Goal: Task Accomplishment & Management: Use online tool/utility

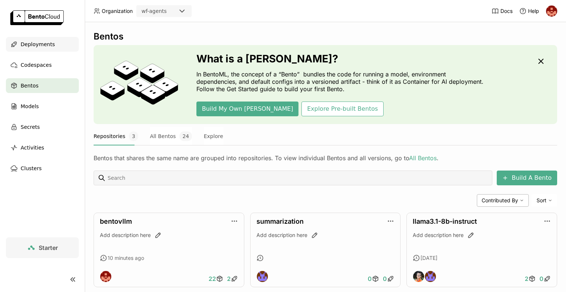
click at [34, 49] on div "Deployments" at bounding box center [42, 44] width 73 height 15
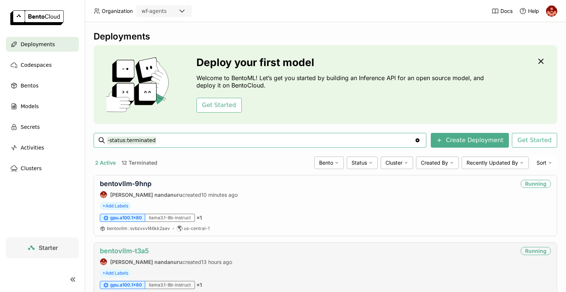
click at [135, 249] on link "bentovllm-t3a5" at bounding box center [124, 251] width 49 height 8
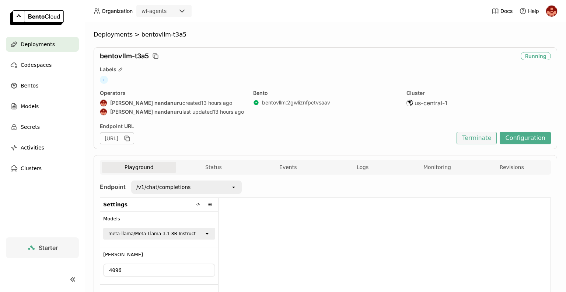
click at [474, 139] on button "Terminate" at bounding box center [477, 138] width 40 height 13
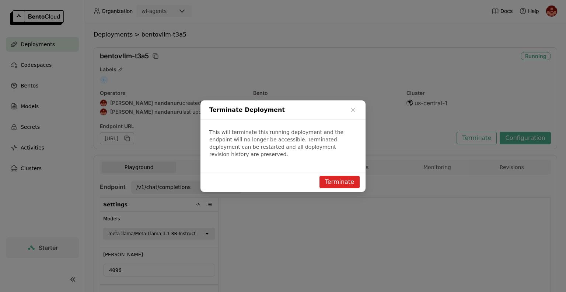
click at [334, 178] on button "Terminate" at bounding box center [340, 182] width 40 height 13
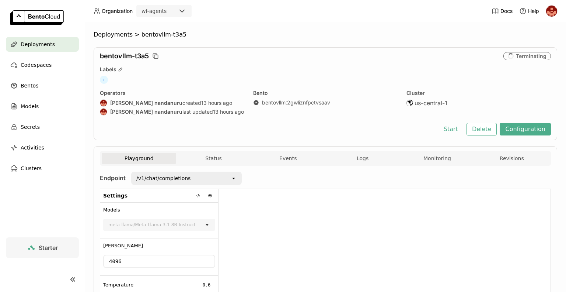
click at [41, 50] on div "Deployments" at bounding box center [42, 44] width 73 height 15
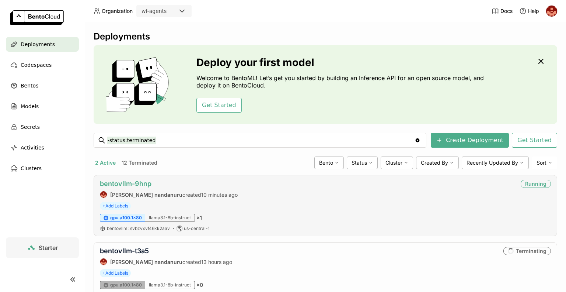
click at [128, 182] on link "bentovllm-9hnp" at bounding box center [126, 184] width 52 height 8
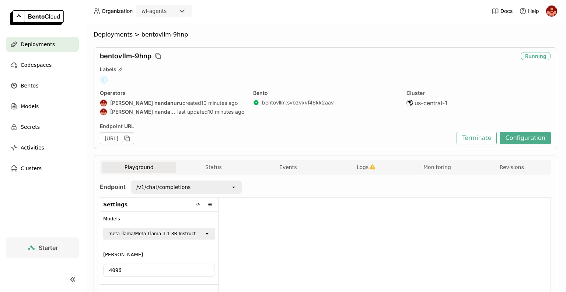
click at [180, 187] on div "/v1/chat/completions" at bounding box center [163, 186] width 54 height 7
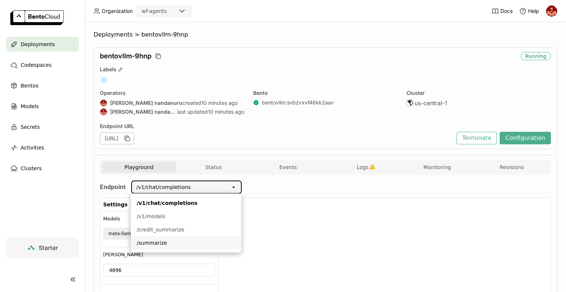
click at [167, 239] on div "/summarize" at bounding box center [186, 242] width 99 height 7
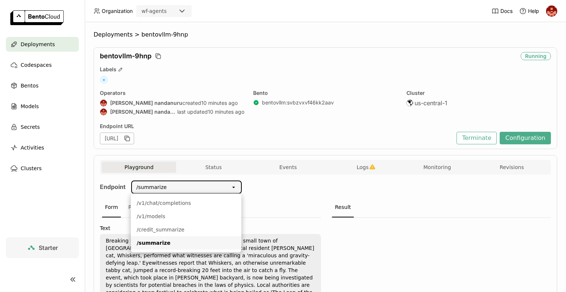
click at [404, 249] on div at bounding box center [440, 274] width 221 height 112
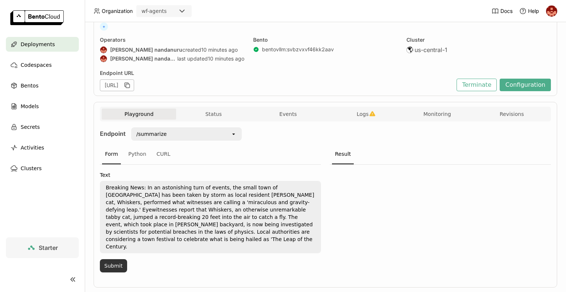
click at [111, 259] on button "Submit" at bounding box center [113, 265] width 27 height 13
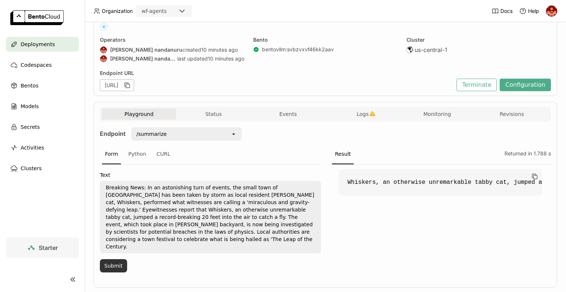
click at [111, 259] on button "Submit" at bounding box center [113, 265] width 27 height 13
click at [171, 134] on div "/summarize" at bounding box center [181, 134] width 99 height 12
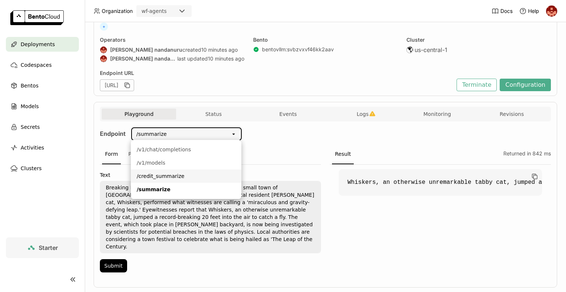
click at [173, 180] on li "/credit_summarize" at bounding box center [186, 175] width 111 height 13
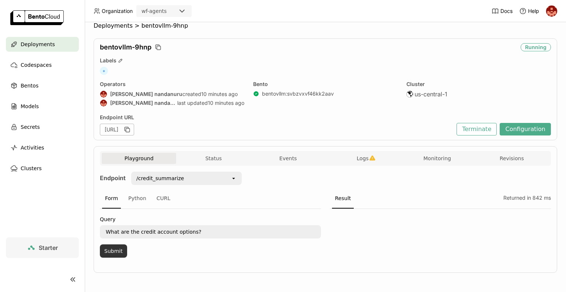
click at [112, 249] on button "Submit" at bounding box center [113, 250] width 27 height 13
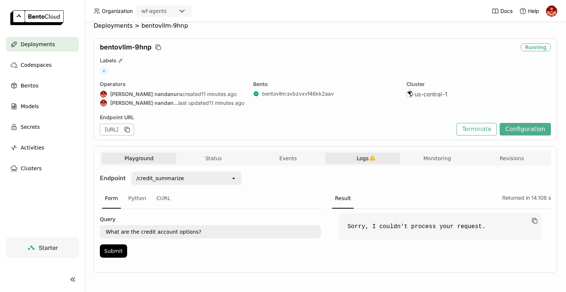
click at [376, 155] on button "Logs" at bounding box center [363, 158] width 74 height 11
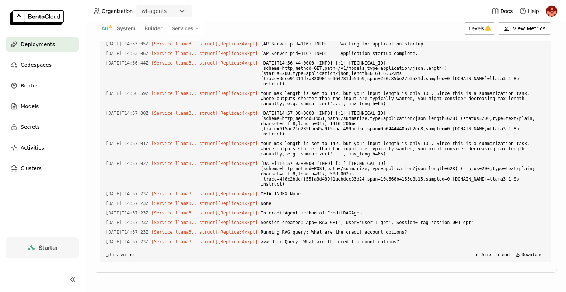
drag, startPoint x: 256, startPoint y: 201, endPoint x: 381, endPoint y: 224, distance: 126.7
click at [381, 224] on div "Load older logs 2025-10-10T14:46:57Z [Builder] [ bentovllm:svbzvxvf46kk2aav ] t…" at bounding box center [325, 151] width 445 height 221
click at [417, 257] on span "Error in creditAgent method of CreditRAGAgent: litellm.BadRequestError: LLM Pro…" at bounding box center [403, 269] width 284 height 24
drag, startPoint x: 392, startPoint y: 218, endPoint x: 254, endPoint y: 205, distance: 138.5
click at [254, 257] on div "2025-10-10T14:57:23Z [Service:llama3...struct] [Replica: 4xkpt ] Error in credi…" at bounding box center [325, 269] width 445 height 24
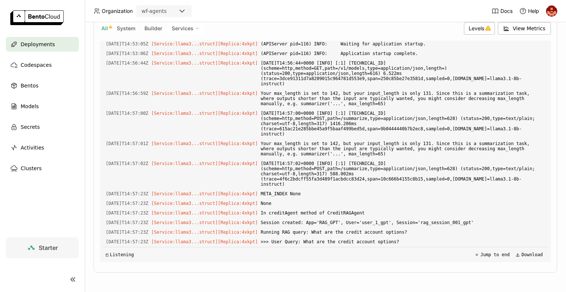
copy div "Error in creditAgent method of CreditRAGAgent: litellm.BadRequestError: LLM Pro…"
click at [254, 257] on span "[Service:llama3...struct] [Replica: 4xkpt ]" at bounding box center [205, 261] width 107 height 8
click at [28, 48] on span "Deployments" at bounding box center [38, 44] width 34 height 9
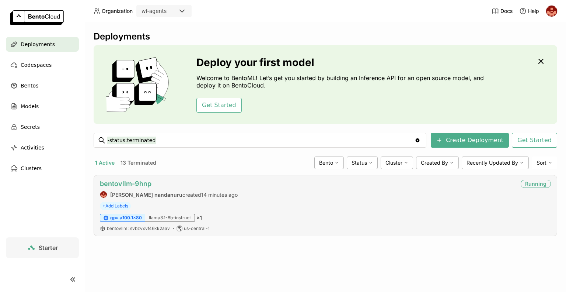
click at [136, 182] on link "bentovllm-9hnp" at bounding box center [126, 184] width 52 height 8
